Goal: Navigation & Orientation: Find specific page/section

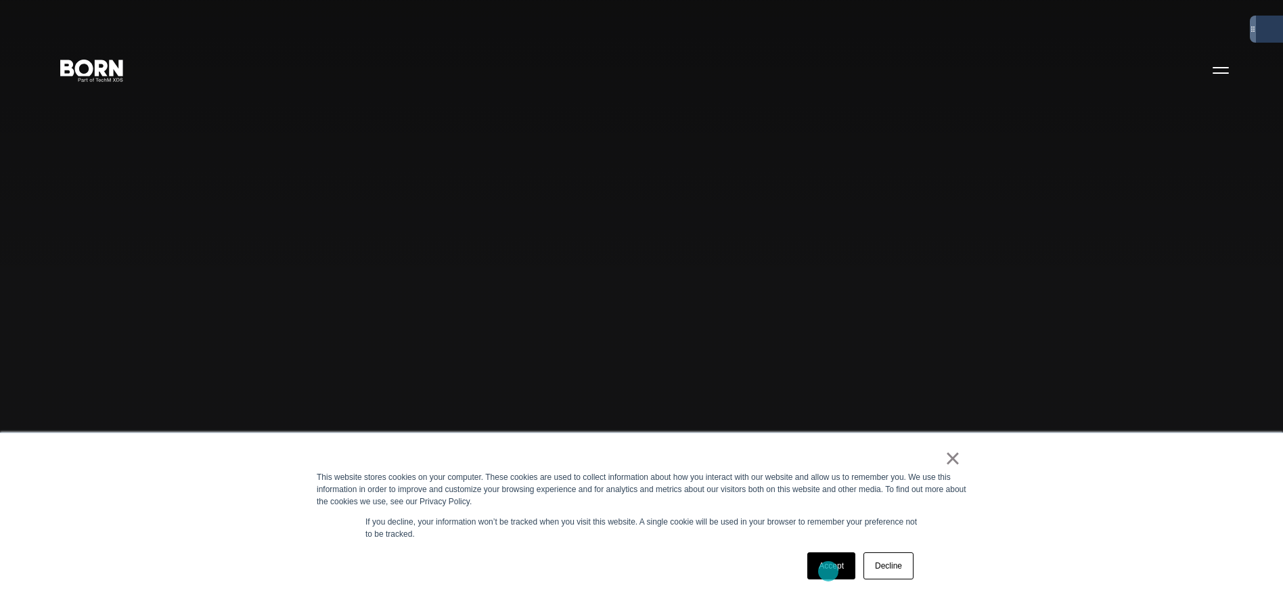
click at [828, 571] on link "Accept" at bounding box center [831, 565] width 48 height 27
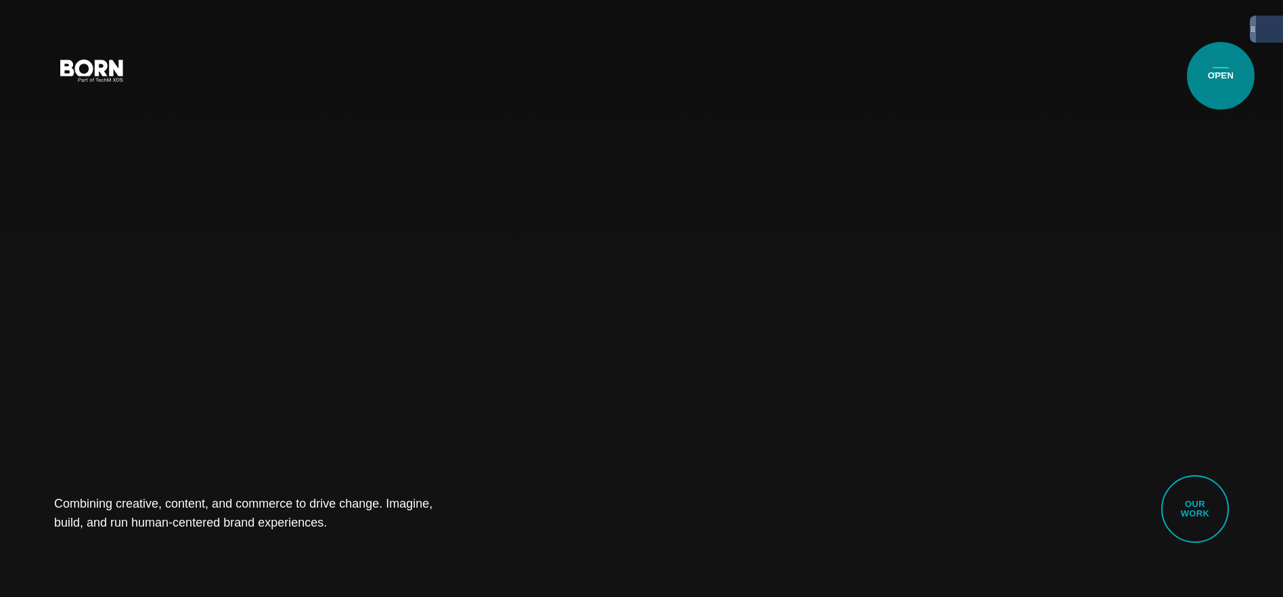
click at [1221, 76] on button "Primary Menu" at bounding box center [1220, 69] width 32 height 28
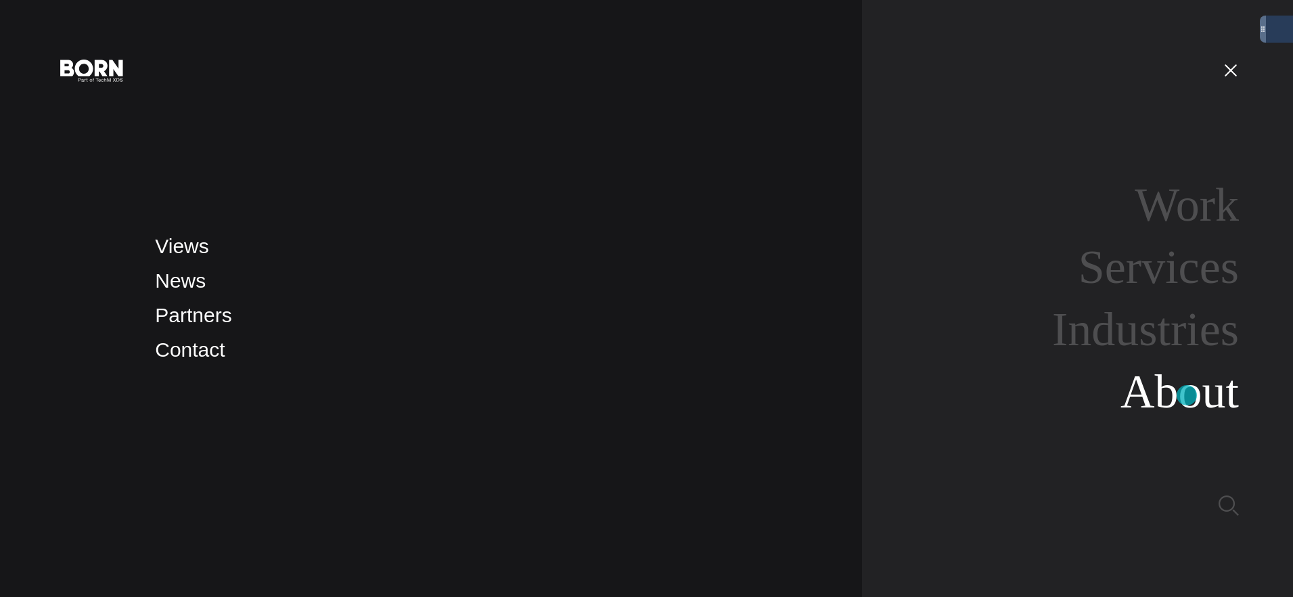
click at [1187, 395] on link "About" at bounding box center [1179, 391] width 118 height 52
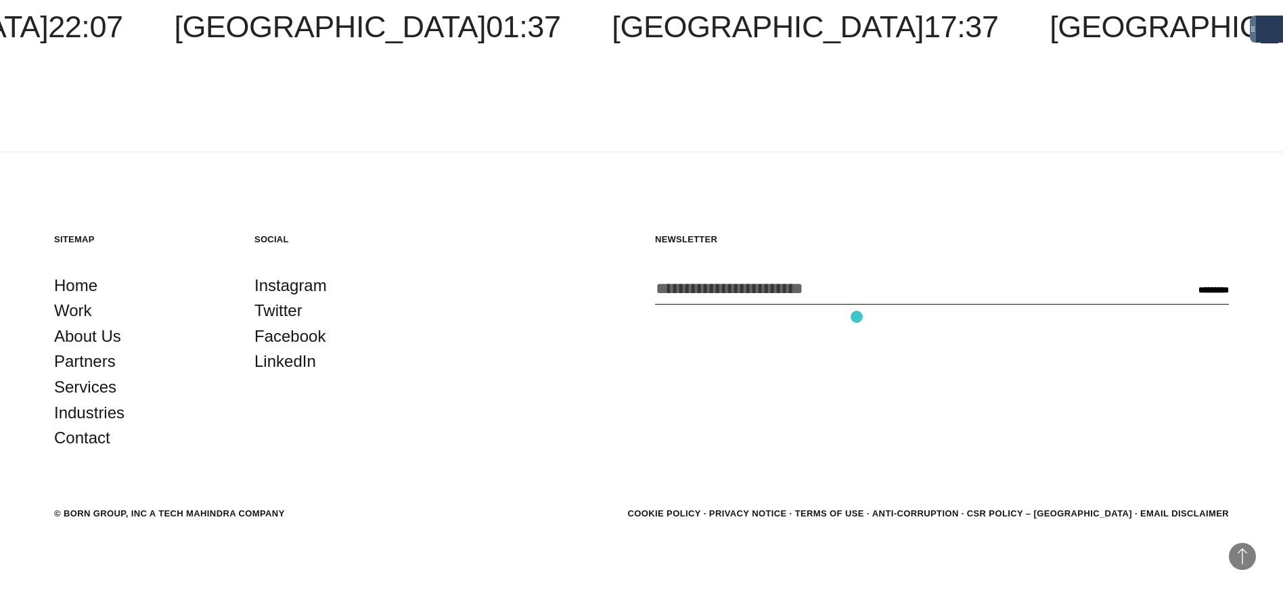
scroll to position [5062, 0]
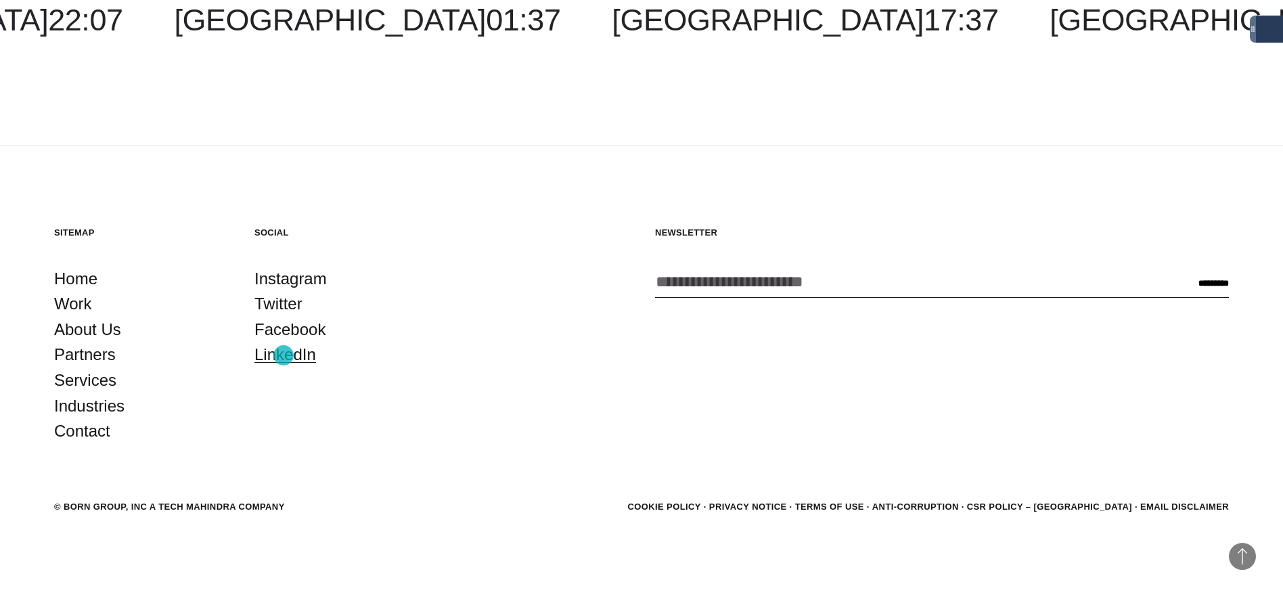
click at [283, 355] on link "LinkedIn" at bounding box center [285, 355] width 62 height 26
